Goal: Check status: Check status

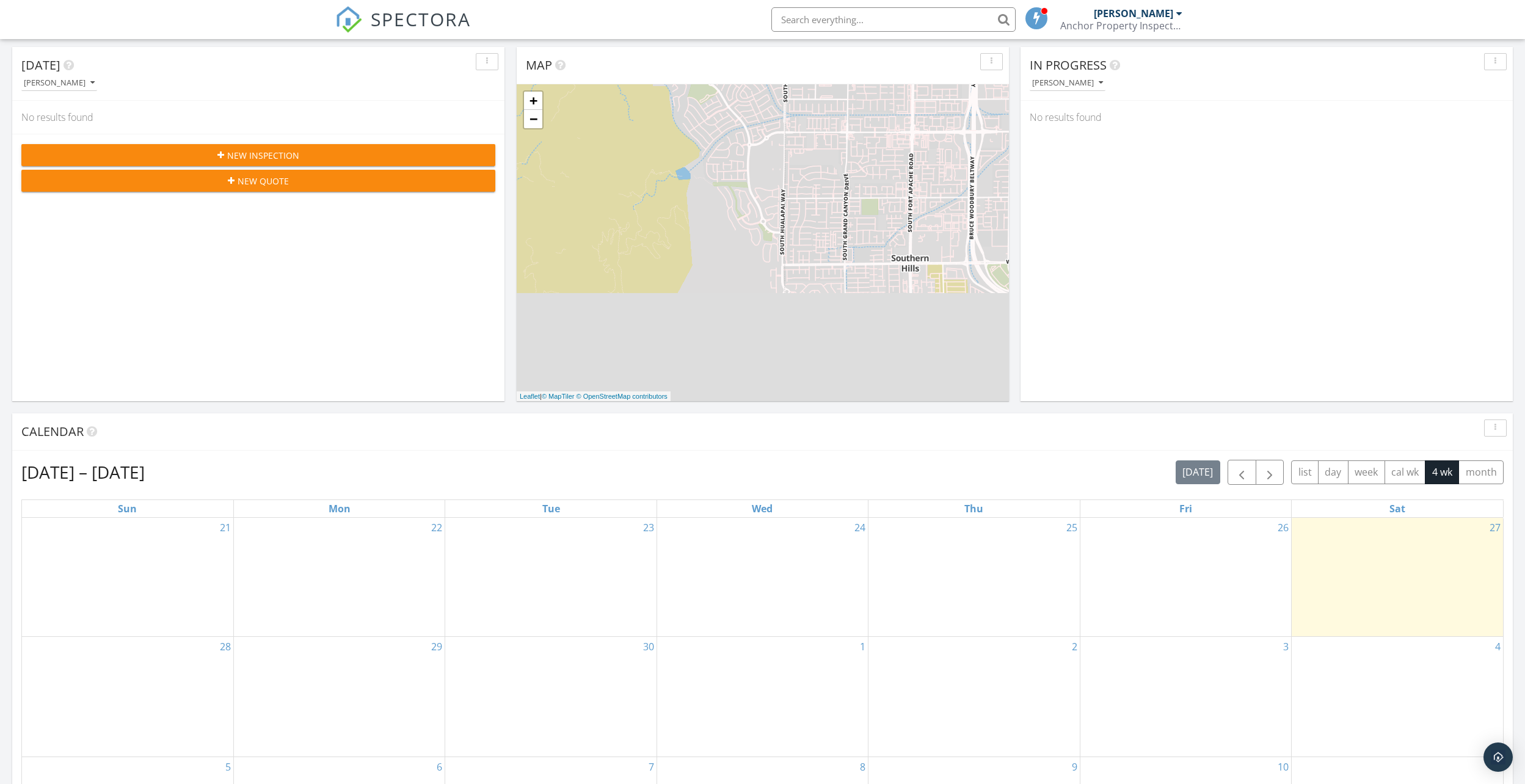
scroll to position [244, 0]
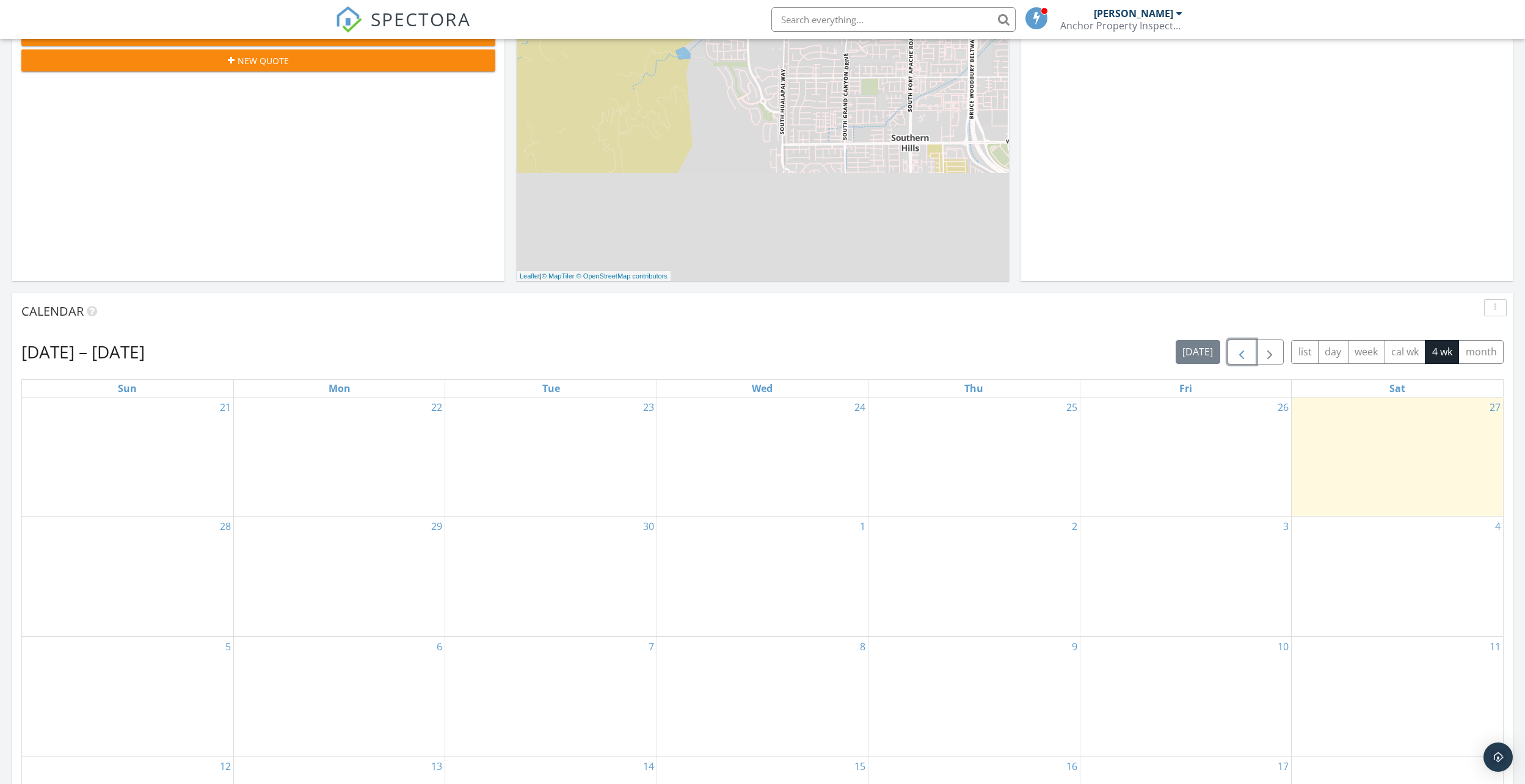
click at [1242, 348] on span "button" at bounding box center [1241, 352] width 15 height 15
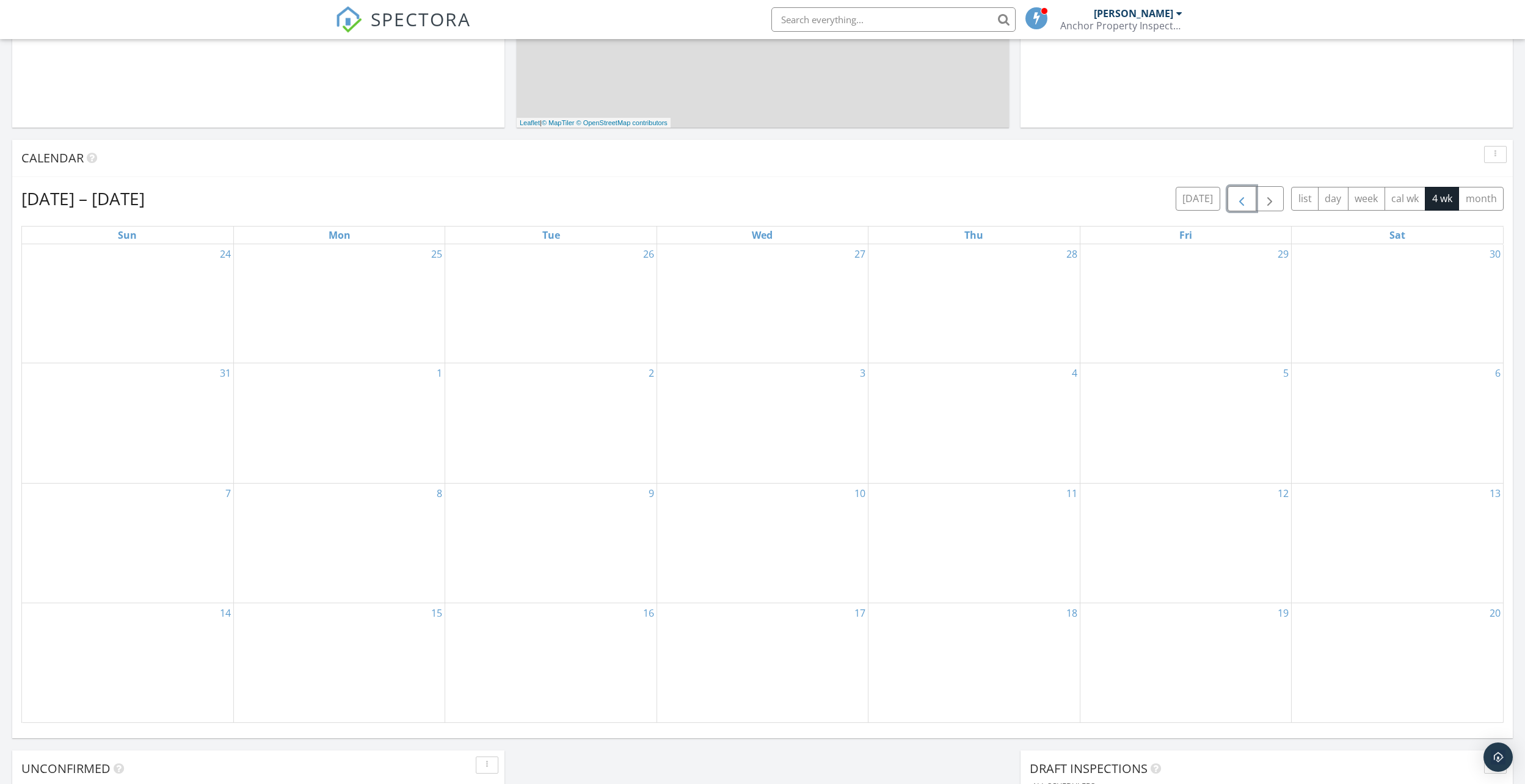
scroll to position [428, 0]
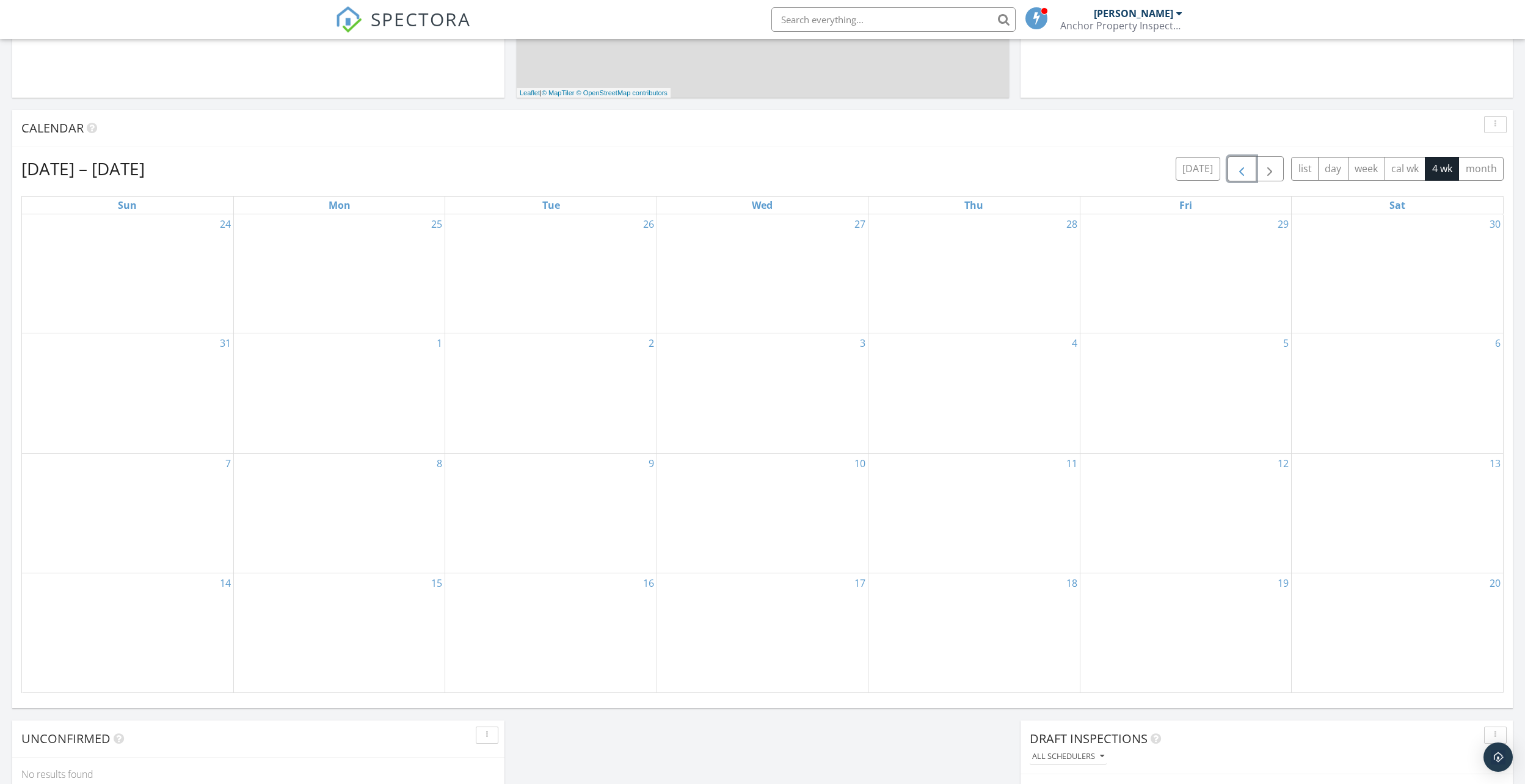
click at [1237, 167] on span "button" at bounding box center [1241, 169] width 15 height 15
click at [980, 484] on span "[STREET_ADDRESS]" at bounding box center [948, 481] width 69 height 11
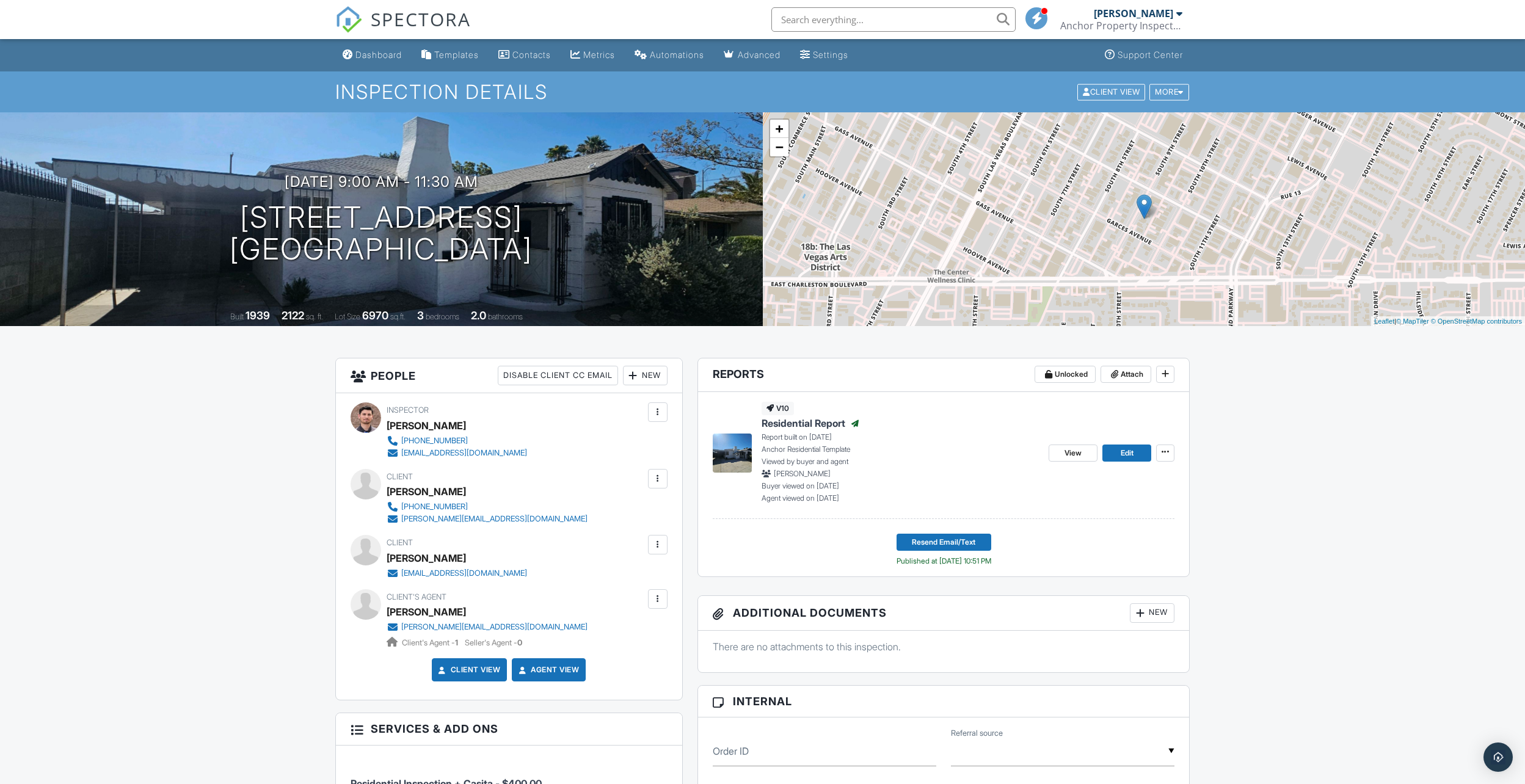
drag, startPoint x: 779, startPoint y: 376, endPoint x: 1252, endPoint y: 370, distance: 473.0
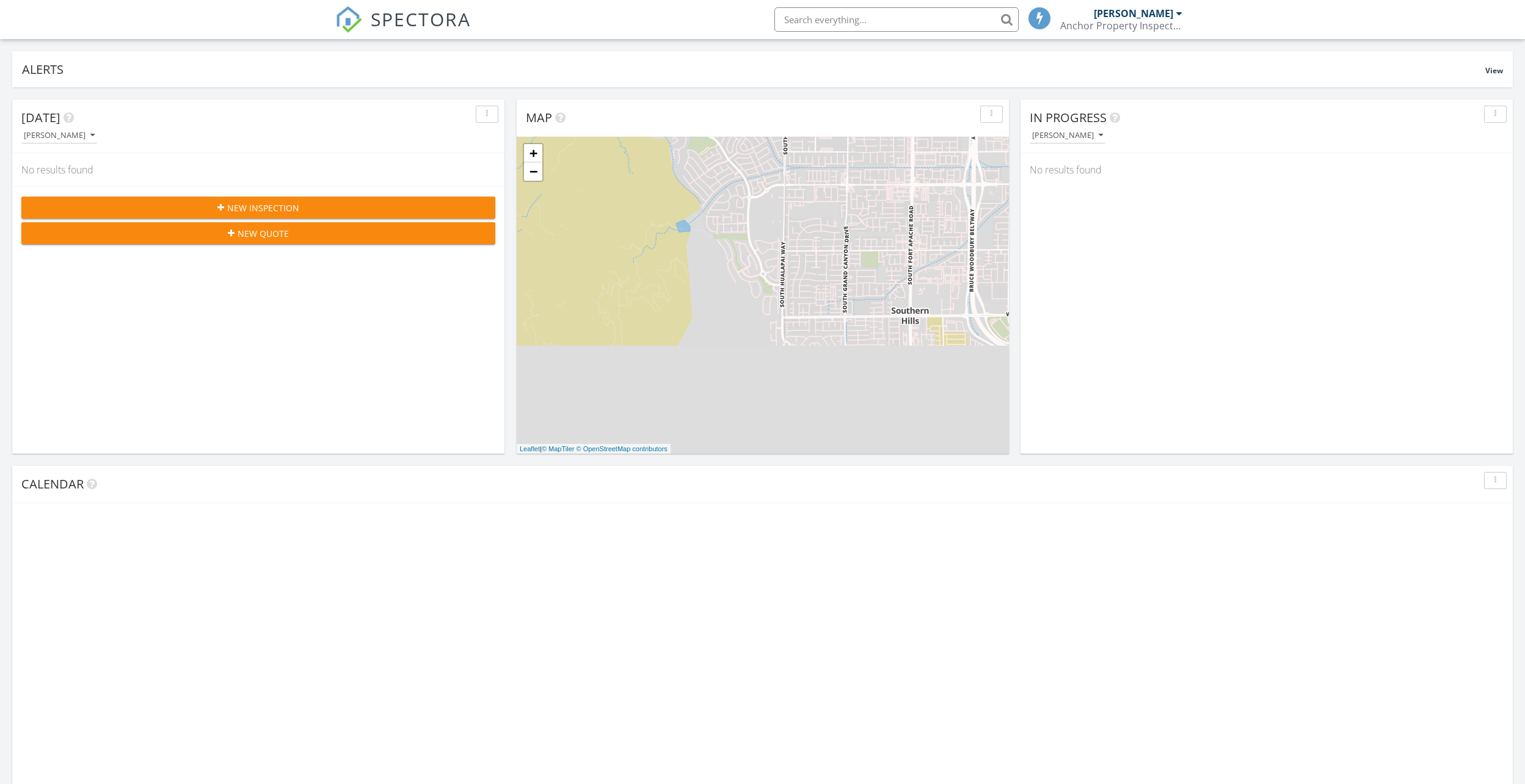
scroll to position [428, 0]
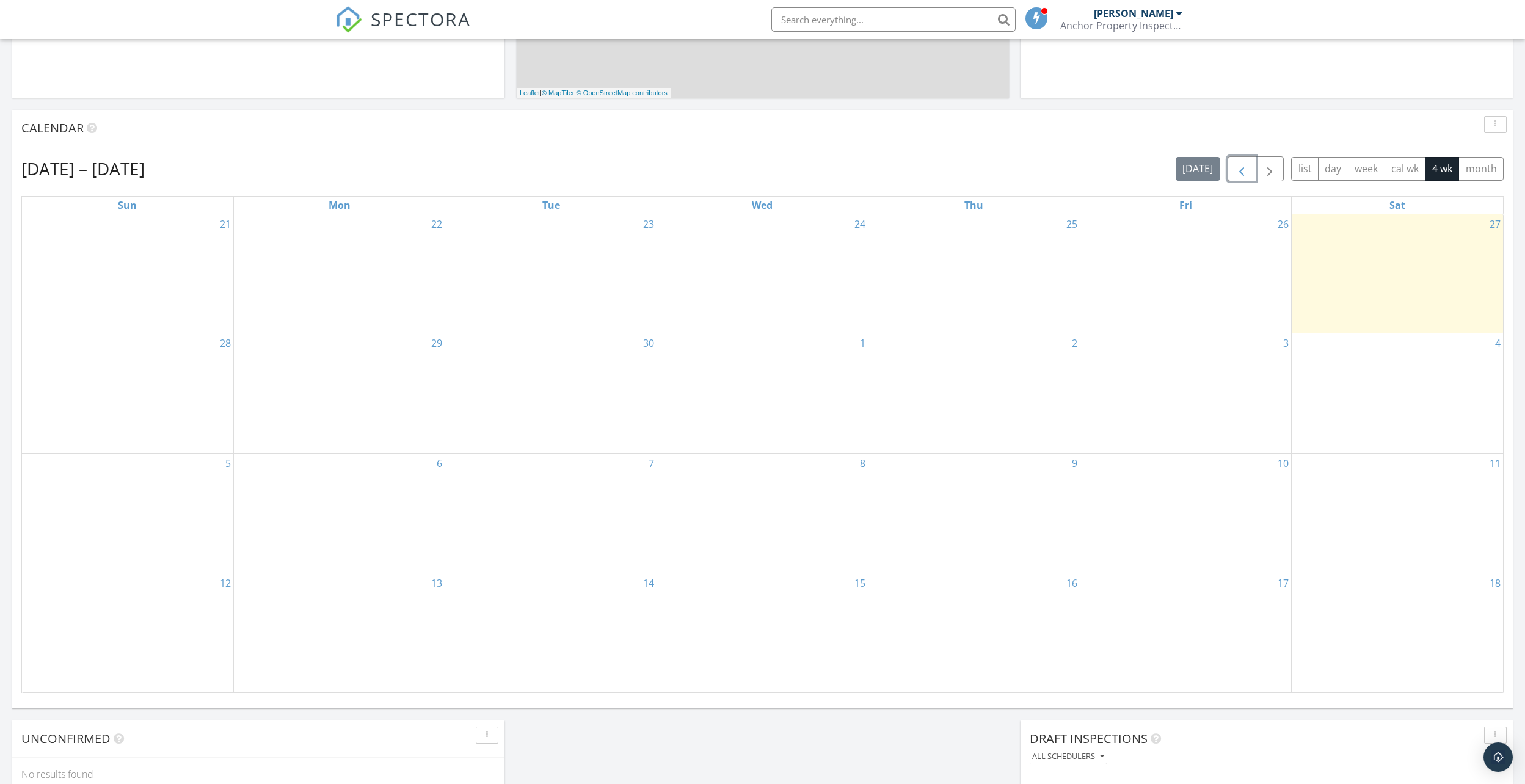
click at [1245, 171] on span "button" at bounding box center [1241, 169] width 15 height 15
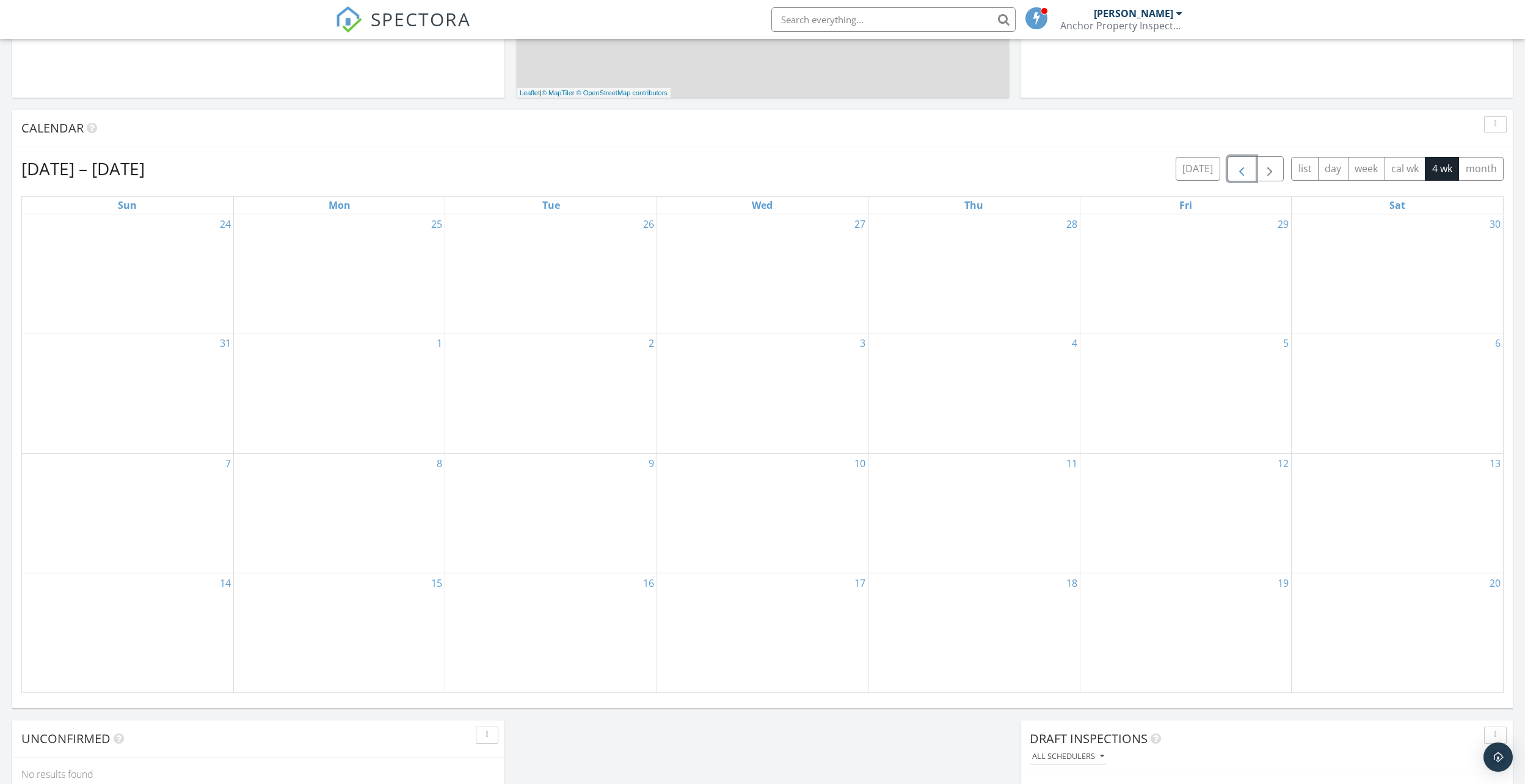
click at [1245, 171] on span "button" at bounding box center [1241, 169] width 15 height 15
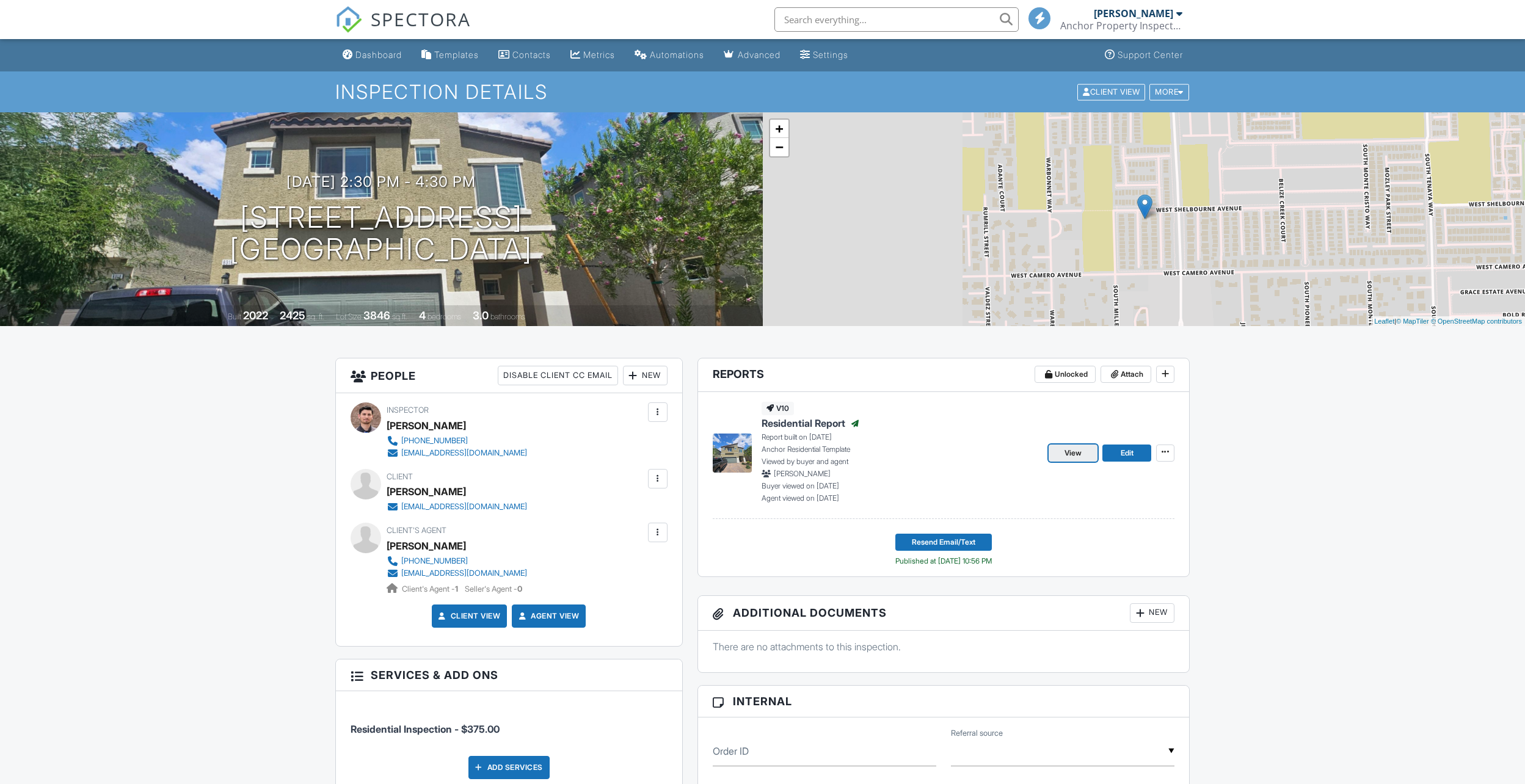
click at [1075, 448] on span "View" at bounding box center [1073, 453] width 17 height 12
